Goal: Transaction & Acquisition: Purchase product/service

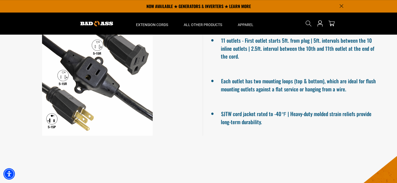
scroll to position [183, 0]
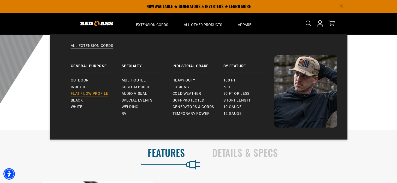
click at [81, 92] on span "Flat / Low Profile" at bounding box center [90, 94] width 38 height 5
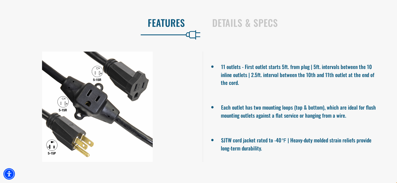
scroll to position [313, 0]
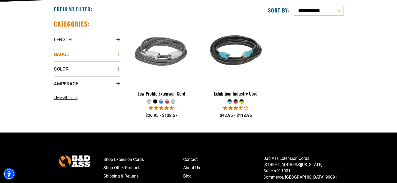
click at [117, 54] on icon "Gauge" at bounding box center [118, 54] width 4 height 4
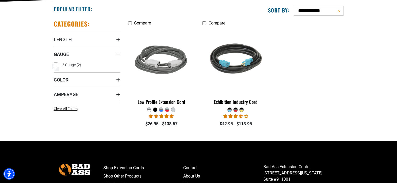
click at [58, 64] on label "12 Gauge (2) 12 Gauge (2 products)" at bounding box center [70, 65] width 33 height 7
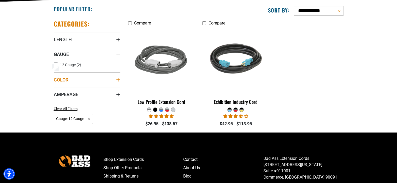
click at [117, 78] on icon "Color" at bounding box center [118, 80] width 4 height 4
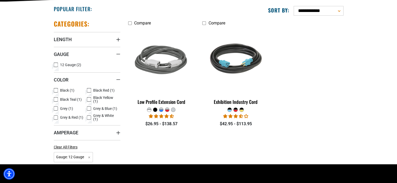
click at [54, 118] on icon at bounding box center [56, 117] width 4 height 7
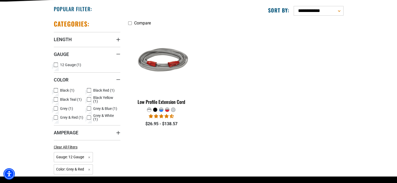
click at [89, 90] on icon at bounding box center [89, 90] width 4 height 7
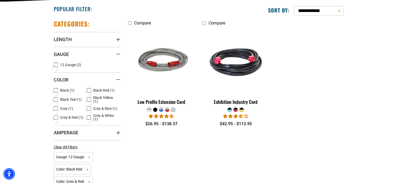
click at [54, 117] on icon at bounding box center [55, 118] width 3 height 3
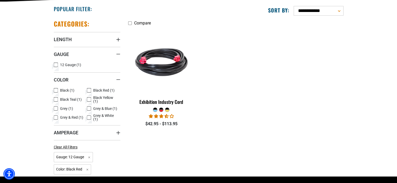
click at [88, 117] on icon at bounding box center [89, 117] width 4 height 7
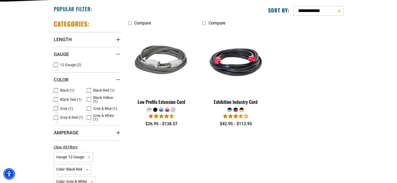
click at [88, 117] on icon at bounding box center [88, 117] width 3 height 3
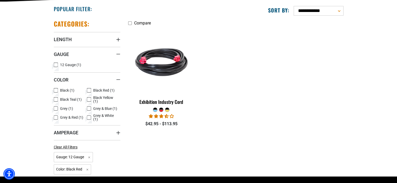
click at [54, 100] on icon at bounding box center [56, 99] width 4 height 7
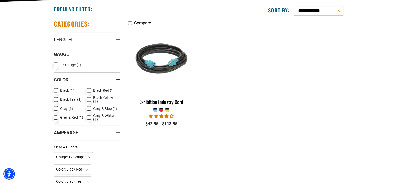
click at [54, 100] on icon at bounding box center [55, 99] width 3 height 3
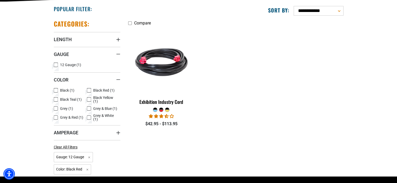
click at [55, 108] on icon at bounding box center [56, 108] width 4 height 7
drag, startPoint x: 57, startPoint y: 118, endPoint x: 55, endPoint y: 112, distance: 6.9
click at [56, 118] on icon at bounding box center [56, 117] width 4 height 7
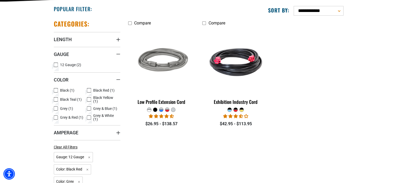
click at [56, 110] on icon at bounding box center [56, 108] width 4 height 7
drag, startPoint x: 56, startPoint y: 117, endPoint x: 63, endPoint y: 108, distance: 11.1
click at [56, 117] on icon at bounding box center [55, 118] width 3 height 3
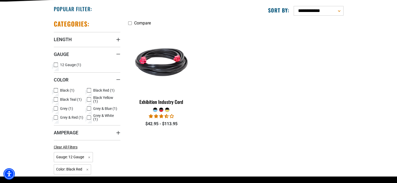
click at [89, 99] on icon at bounding box center [89, 99] width 4 height 7
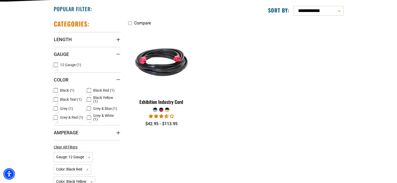
click at [90, 90] on icon at bounding box center [89, 90] width 2 height 1
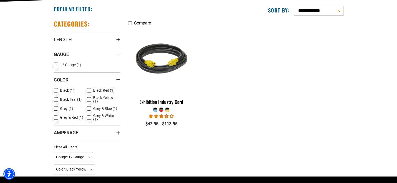
click at [89, 107] on icon at bounding box center [89, 108] width 4 height 7
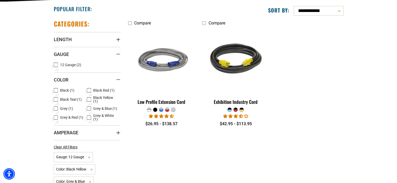
click at [88, 98] on icon at bounding box center [88, 99] width 3 height 3
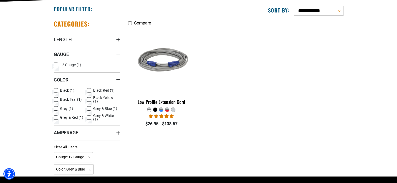
click at [89, 117] on icon at bounding box center [89, 117] width 4 height 7
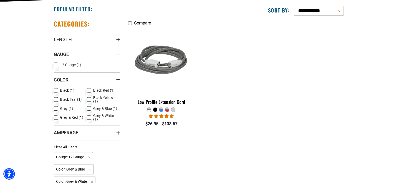
click at [89, 109] on icon at bounding box center [88, 108] width 3 height 3
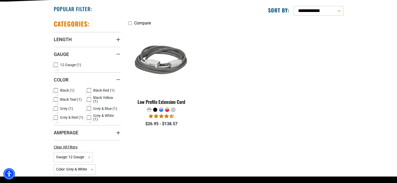
click at [90, 116] on icon at bounding box center [88, 117] width 3 height 3
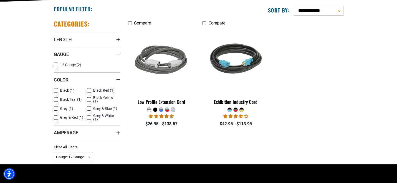
click at [54, 90] on icon at bounding box center [56, 90] width 4 height 7
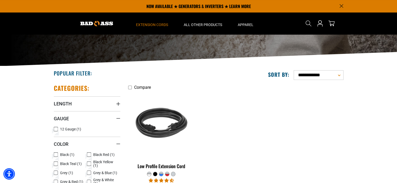
scroll to position [52, 0]
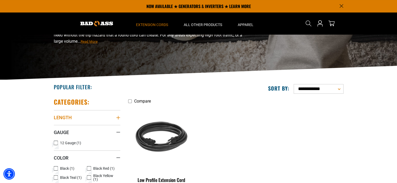
click at [119, 116] on icon "Length" at bounding box center [118, 118] width 4 height 4
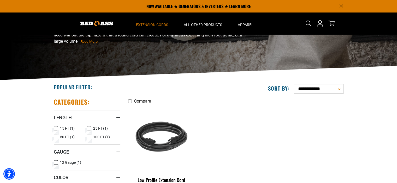
click at [89, 136] on icon at bounding box center [89, 137] width 4 height 7
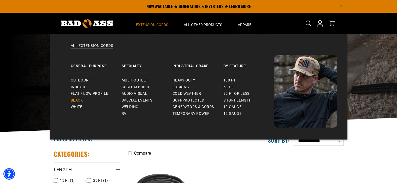
click at [77, 98] on span "Black" at bounding box center [77, 100] width 12 height 5
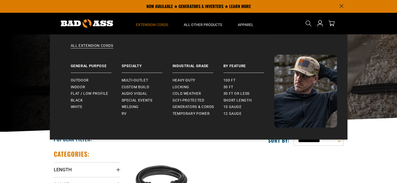
click at [143, 24] on span "Extension Cords" at bounding box center [152, 24] width 32 height 5
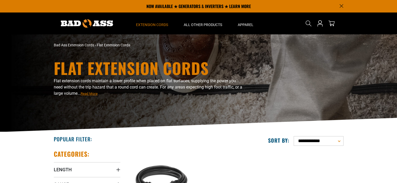
click at [143, 24] on span "Extension Cords" at bounding box center [152, 24] width 32 height 5
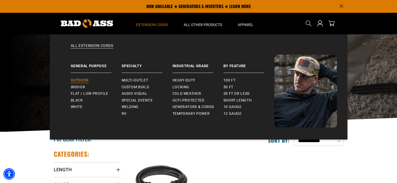
click at [87, 78] on span "Outdoor" at bounding box center [80, 80] width 18 height 5
click at [83, 81] on span "Outdoor" at bounding box center [80, 80] width 18 height 5
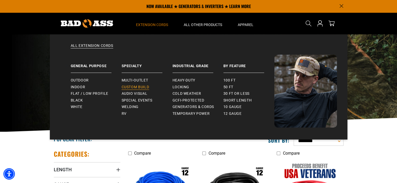
click at [127, 84] on link "Custom Build" at bounding box center [147, 87] width 51 height 7
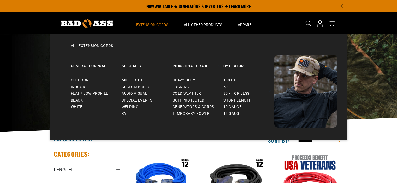
click at [151, 25] on span "Extension Cords" at bounding box center [152, 24] width 32 height 5
click at [142, 81] on span "Multi-Outlet" at bounding box center [135, 80] width 27 height 5
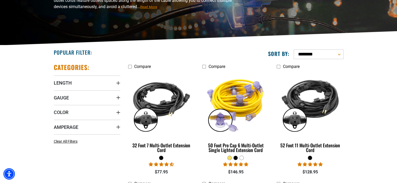
scroll to position [100, 0]
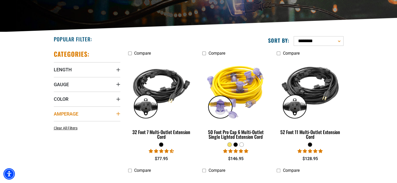
click at [118, 114] on icon "Amperage" at bounding box center [118, 114] width 4 height 4
click at [89, 126] on icon at bounding box center [89, 124] width 4 height 7
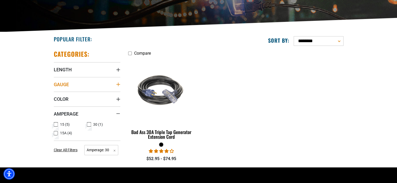
click at [117, 83] on icon "Gauge" at bounding box center [118, 84] width 4 height 4
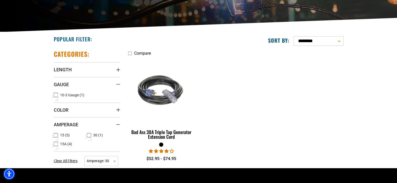
click at [56, 95] on icon at bounding box center [56, 95] width 4 height 7
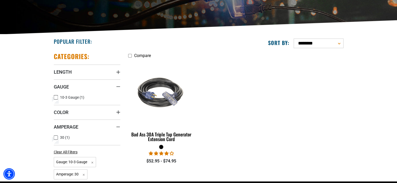
scroll to position [100, 0]
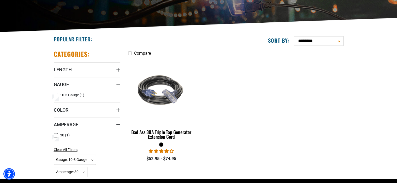
click at [339, 41] on select "**********" at bounding box center [318, 41] width 50 height 10
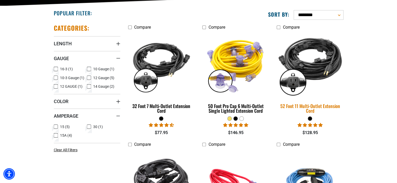
scroll to position [152, 0]
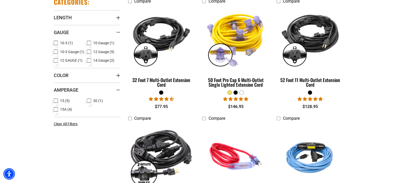
click at [153, 146] on img at bounding box center [161, 156] width 73 height 67
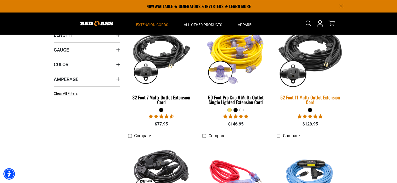
scroll to position [126, 0]
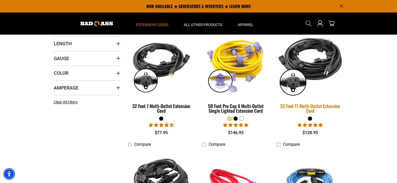
click at [303, 62] on img at bounding box center [309, 65] width 73 height 67
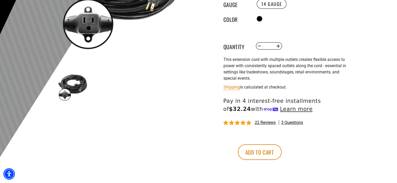
scroll to position [130, 0]
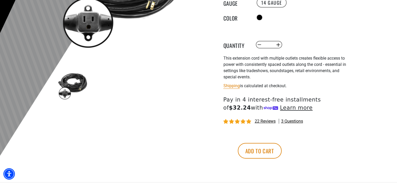
click at [261, 122] on span "22 reviews" at bounding box center [264, 121] width 21 height 5
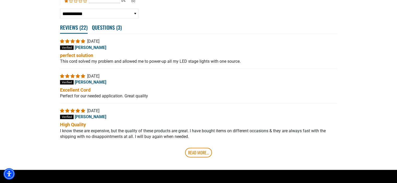
scroll to position [1128, 0]
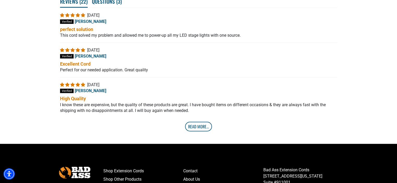
click at [196, 127] on link "Read More..." at bounding box center [198, 126] width 27 height 9
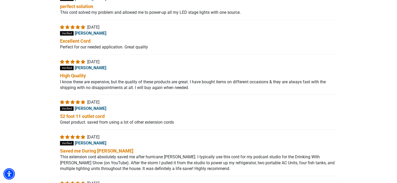
scroll to position [1154, 0]
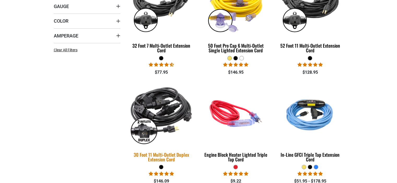
click at [158, 103] on img at bounding box center [161, 113] width 73 height 67
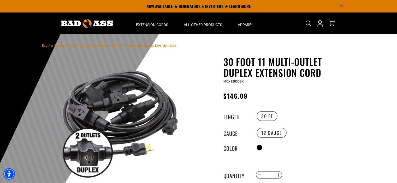
click at [150, 117] on img at bounding box center [120, 120] width 126 height 126
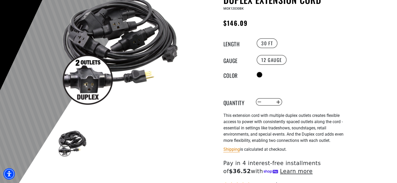
scroll to position [104, 0]
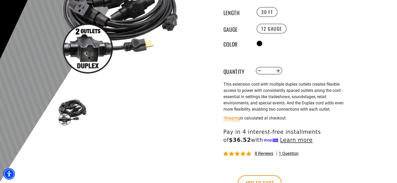
click at [73, 110] on img at bounding box center [72, 111] width 30 height 30
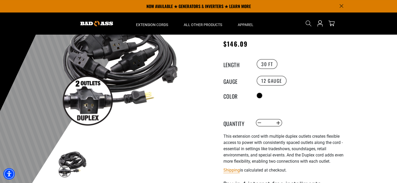
scroll to position [0, 0]
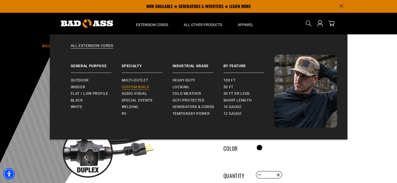
click at [131, 85] on span "Custom Build" at bounding box center [136, 87] width 28 height 5
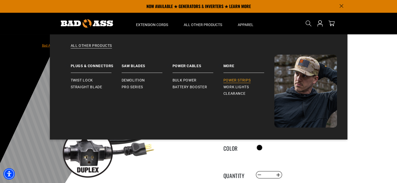
click at [240, 81] on span "Power Strips" at bounding box center [236, 80] width 27 height 5
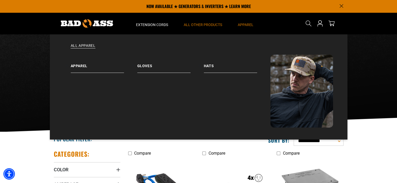
click at [242, 27] on span "Apparel" at bounding box center [246, 24] width 16 height 5
click at [205, 66] on link "Hats" at bounding box center [237, 64] width 66 height 18
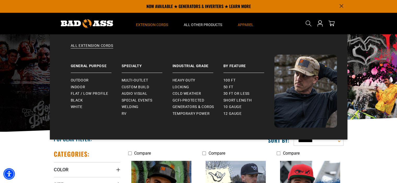
click at [142, 26] on span "Extension Cords" at bounding box center [152, 24] width 32 height 5
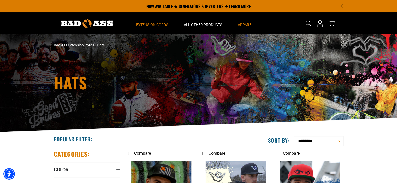
click at [142, 23] on span "Extension Cords" at bounding box center [152, 24] width 32 height 5
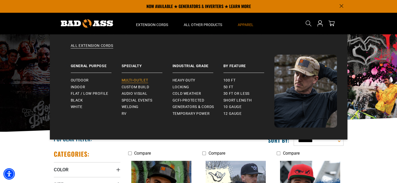
click at [130, 80] on span "Multi-Outlet" at bounding box center [135, 80] width 27 height 5
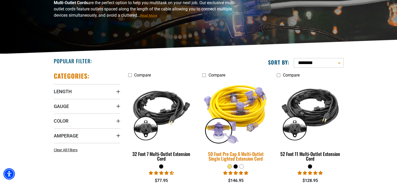
click at [243, 100] on img at bounding box center [235, 113] width 73 height 67
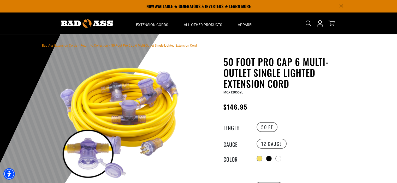
click at [134, 107] on img at bounding box center [120, 120] width 126 height 126
click at [94, 146] on img at bounding box center [120, 120] width 126 height 126
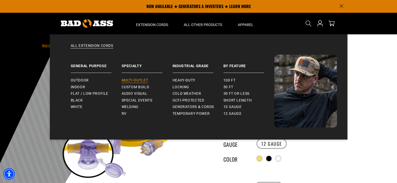
click at [132, 80] on span "Multi-Outlet" at bounding box center [135, 80] width 27 height 5
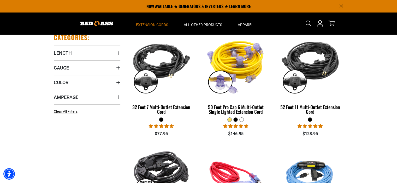
scroll to position [104, 0]
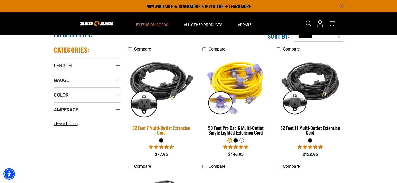
click at [150, 93] on img at bounding box center [161, 86] width 73 height 67
